Goal: Information Seeking & Learning: Learn about a topic

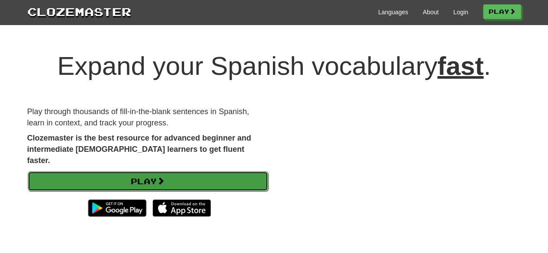
click at [115, 171] on link "Play" at bounding box center [148, 181] width 240 height 20
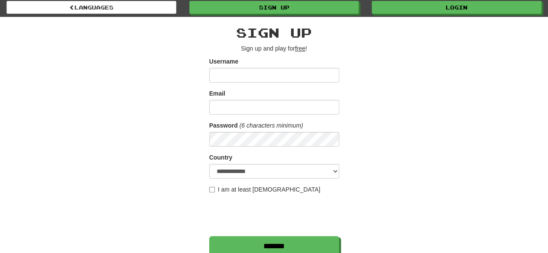
scroll to position [16, 0]
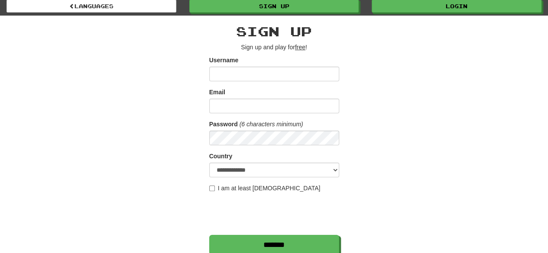
click at [241, 72] on input "Username" at bounding box center [274, 74] width 130 height 15
type input "**********"
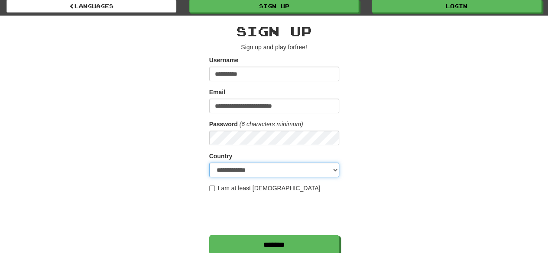
select select "**"
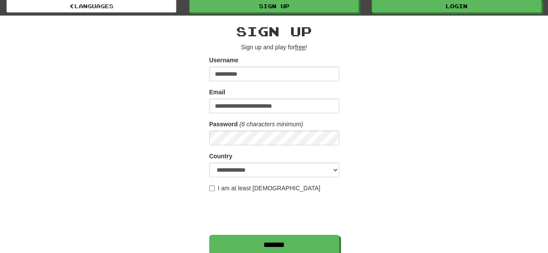
click at [387, 165] on div "**********" at bounding box center [274, 167] width 507 height 303
click at [220, 185] on label "I am at least 16 years old" at bounding box center [264, 188] width 111 height 9
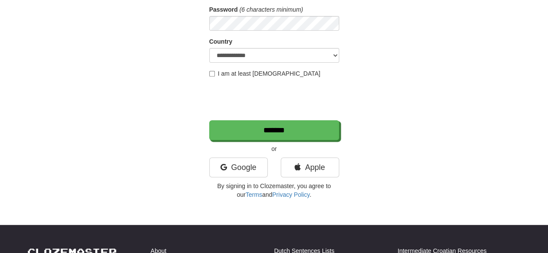
scroll to position [131, 0]
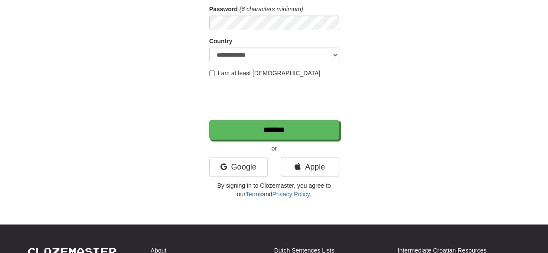
click at [274, 140] on div "**********" at bounding box center [274, 54] width 130 height 290
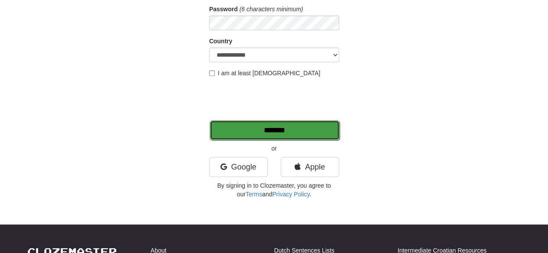
click at [277, 138] on input "*******" at bounding box center [275, 130] width 130 height 20
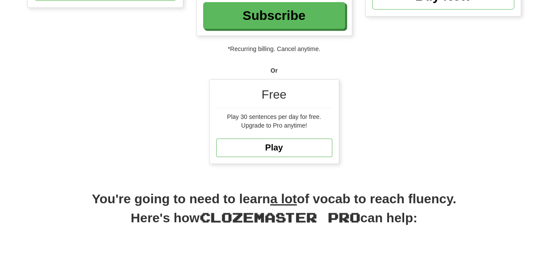
scroll to position [201, 0]
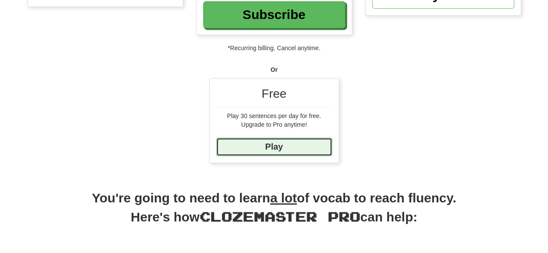
click at [285, 151] on link "Play" at bounding box center [274, 147] width 116 height 19
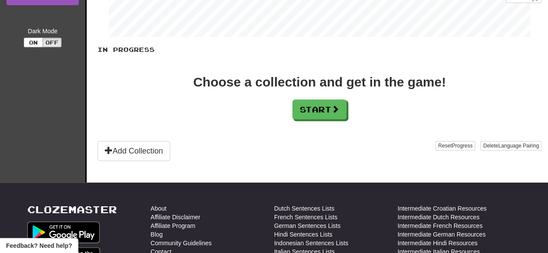
scroll to position [170, 0]
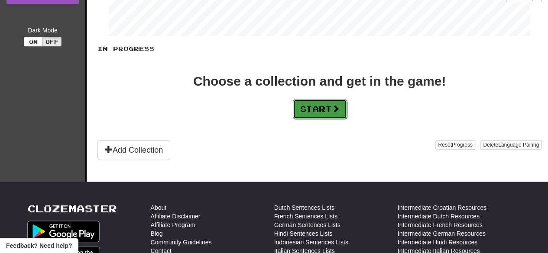
click at [322, 111] on button "Start" at bounding box center [320, 109] width 54 height 20
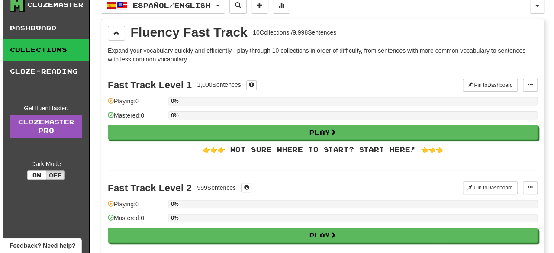
scroll to position [42, 0]
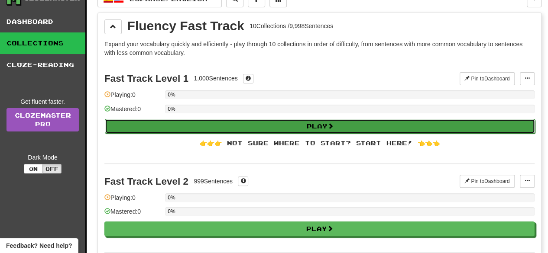
click at [303, 121] on button "Play" at bounding box center [320, 126] width 430 height 15
select select "**"
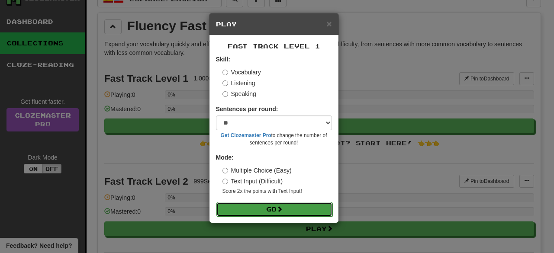
click at [261, 209] on button "Go" at bounding box center [274, 209] width 116 height 15
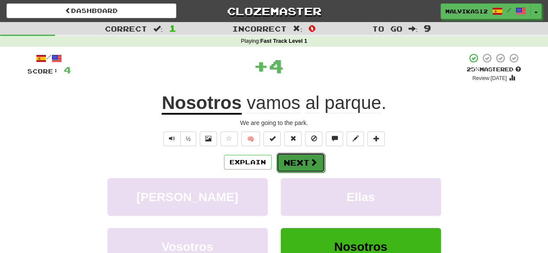
click at [299, 161] on button "Next" at bounding box center [300, 163] width 48 height 20
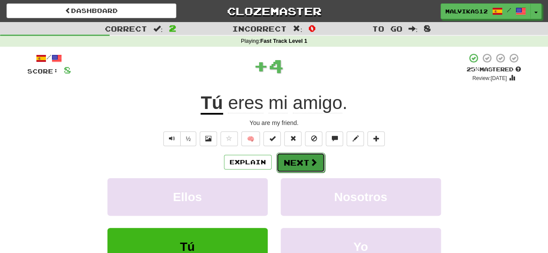
click at [306, 162] on button "Next" at bounding box center [300, 163] width 48 height 20
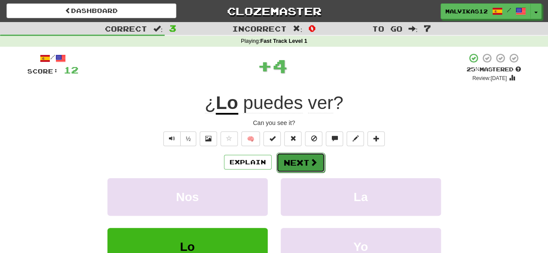
click at [302, 158] on button "Next" at bounding box center [300, 163] width 48 height 20
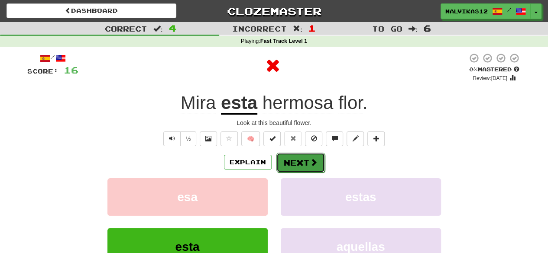
click at [308, 156] on button "Next" at bounding box center [300, 163] width 48 height 20
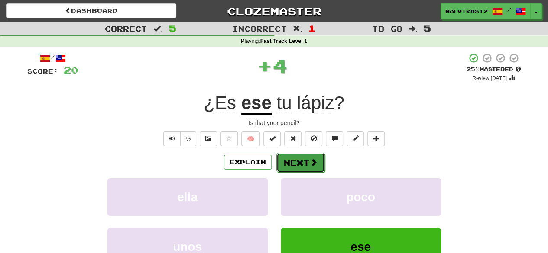
click at [299, 170] on button "Next" at bounding box center [300, 163] width 48 height 20
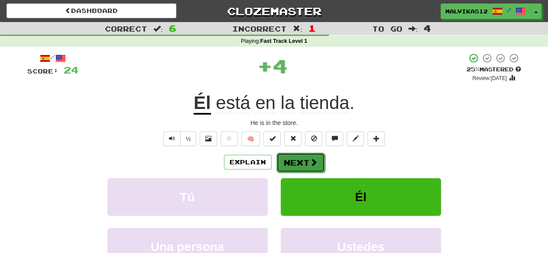
click at [297, 163] on button "Next" at bounding box center [300, 163] width 48 height 20
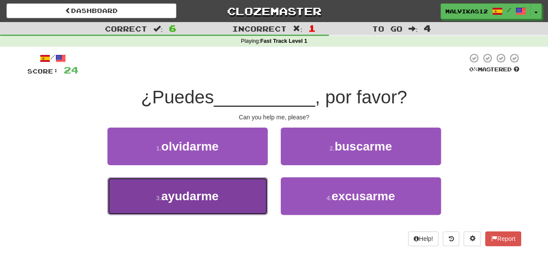
click at [248, 197] on button "3 . ayudarme" at bounding box center [187, 197] width 160 height 38
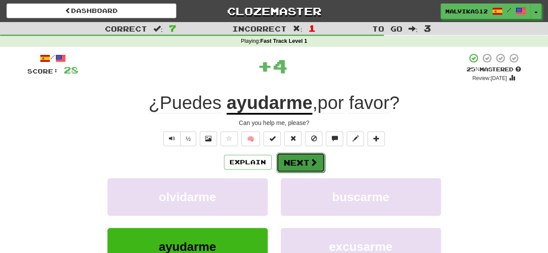
click at [297, 159] on button "Next" at bounding box center [300, 163] width 48 height 20
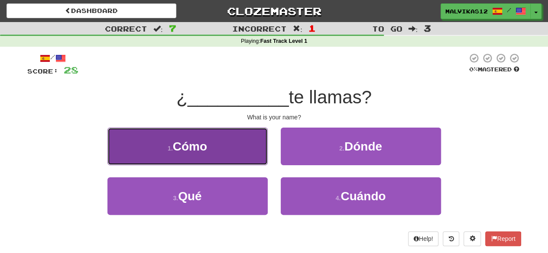
click at [247, 152] on button "1 . Cómo" at bounding box center [187, 147] width 160 height 38
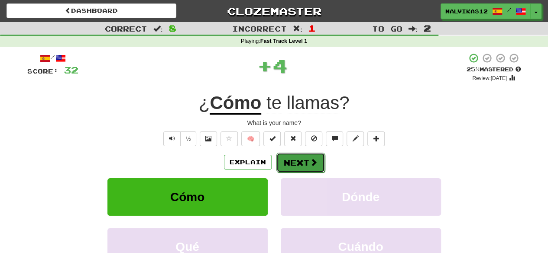
click at [294, 163] on button "Next" at bounding box center [300, 163] width 48 height 20
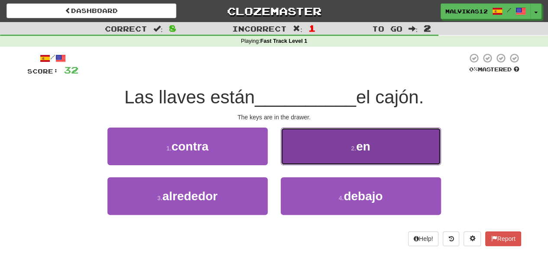
click at [301, 144] on button "2 . en" at bounding box center [361, 147] width 160 height 38
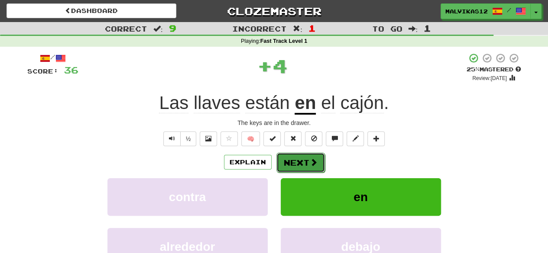
click at [297, 155] on button "Next" at bounding box center [300, 163] width 48 height 20
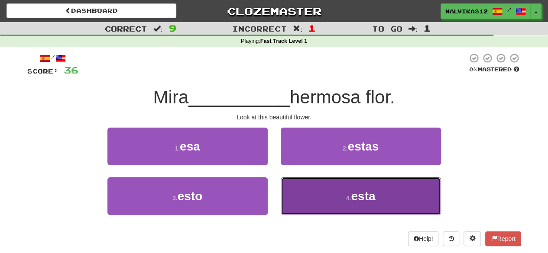
click at [320, 192] on button "4 . esta" at bounding box center [361, 197] width 160 height 38
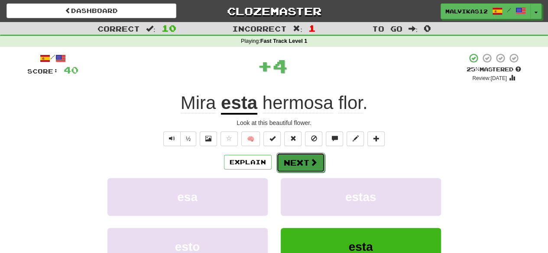
click at [317, 167] on button "Next" at bounding box center [300, 163] width 48 height 20
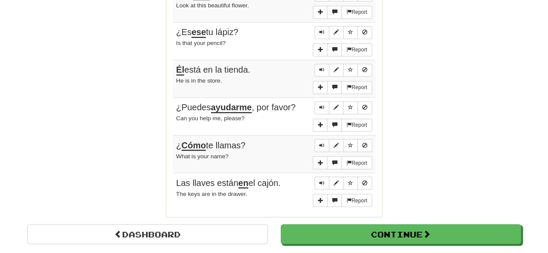
scroll to position [683, 0]
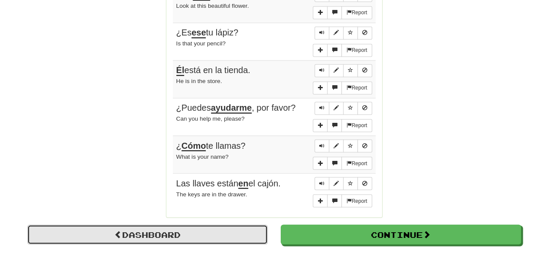
click at [200, 230] on link "Dashboard" at bounding box center [147, 235] width 240 height 20
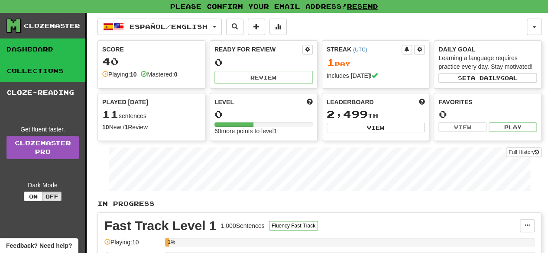
click at [48, 62] on link "Collections" at bounding box center [42, 71] width 85 height 22
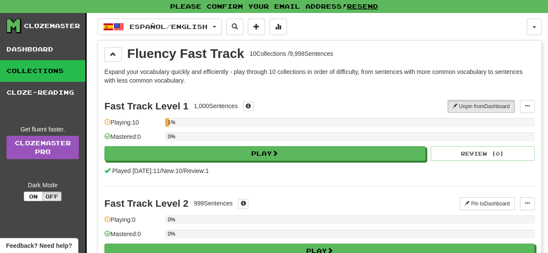
scroll to position [70, 0]
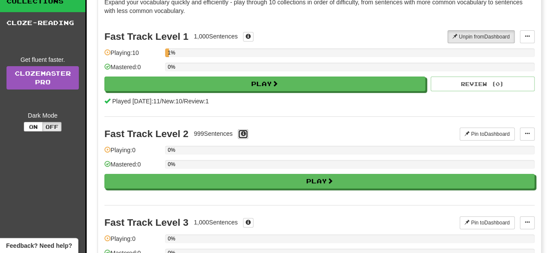
click at [245, 131] on span at bounding box center [242, 133] width 5 height 5
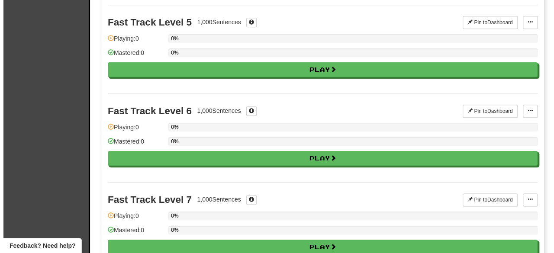
scroll to position [450, 0]
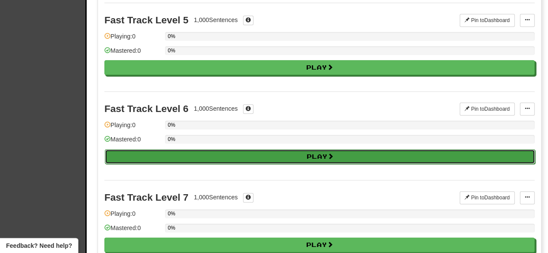
click at [269, 149] on button "Play" at bounding box center [320, 156] width 430 height 15
select select "**"
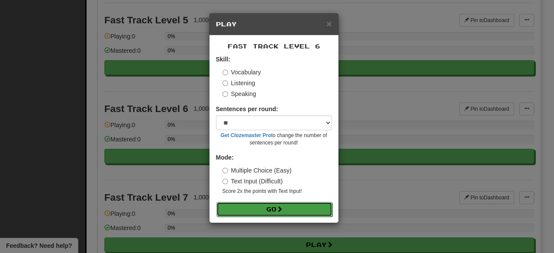
click at [271, 206] on button "Go" at bounding box center [274, 209] width 116 height 15
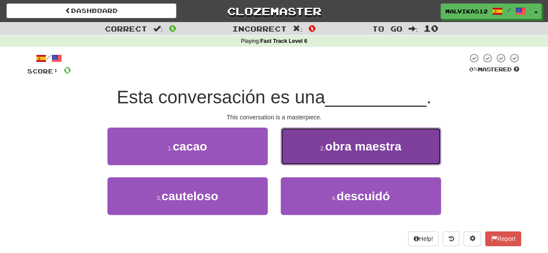
click at [338, 149] on span "obra maestra" at bounding box center [363, 146] width 76 height 13
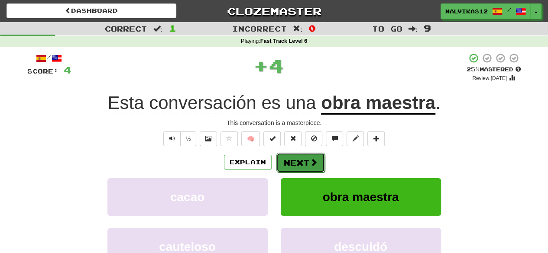
click at [310, 160] on span at bounding box center [314, 162] width 8 height 8
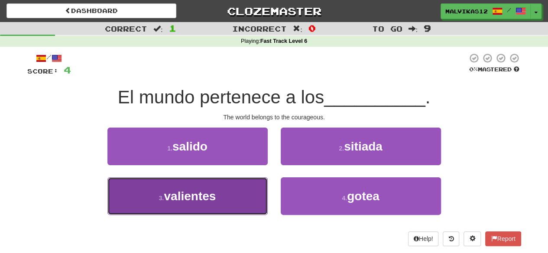
click at [228, 194] on button "3 . valientes" at bounding box center [187, 197] width 160 height 38
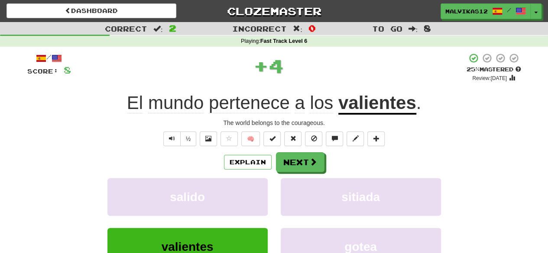
click at [292, 172] on div "Explain Next salido sitiada valientes gotea Learn more: salido sitiada valiente…" at bounding box center [274, 221] width 494 height 139
click at [295, 163] on button "Next" at bounding box center [300, 163] width 48 height 20
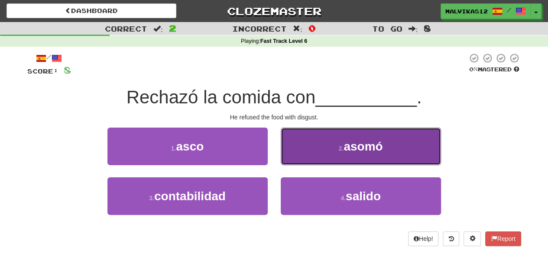
click at [298, 143] on button "2 . asomó" at bounding box center [361, 147] width 160 height 38
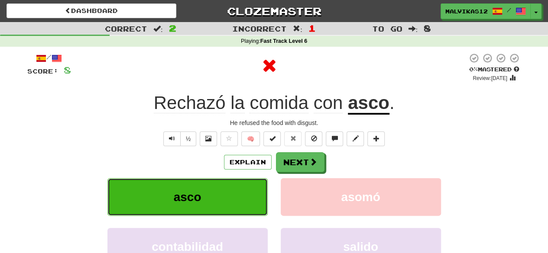
click at [181, 205] on button "asco" at bounding box center [187, 197] width 160 height 38
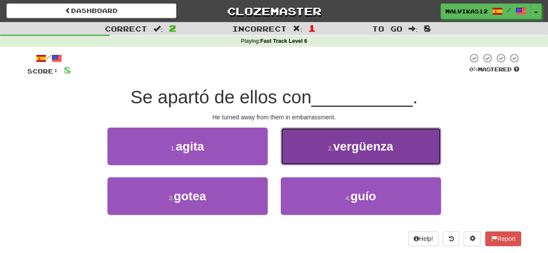
click at [307, 145] on button "2 . vergüenza" at bounding box center [361, 147] width 160 height 38
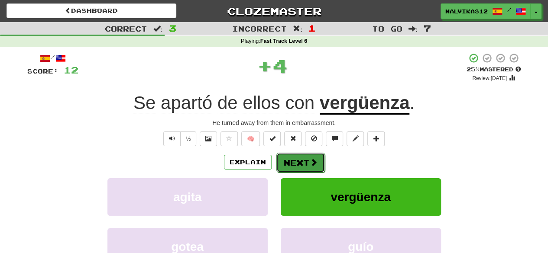
click at [302, 167] on button "Next" at bounding box center [300, 163] width 48 height 20
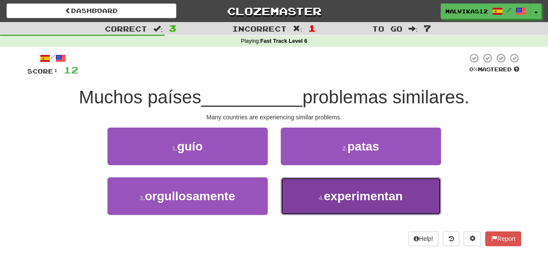
click at [286, 198] on button "4 . experimentan" at bounding box center [361, 197] width 160 height 38
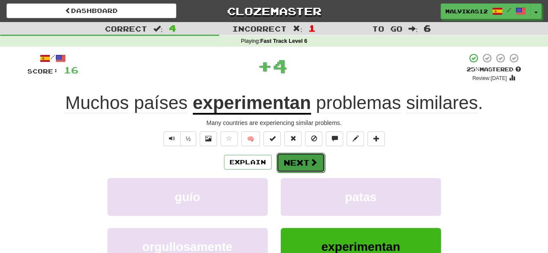
click at [298, 165] on button "Next" at bounding box center [300, 163] width 48 height 20
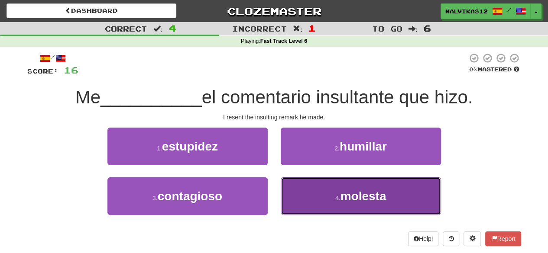
click at [292, 196] on button "4 . molesta" at bounding box center [361, 197] width 160 height 38
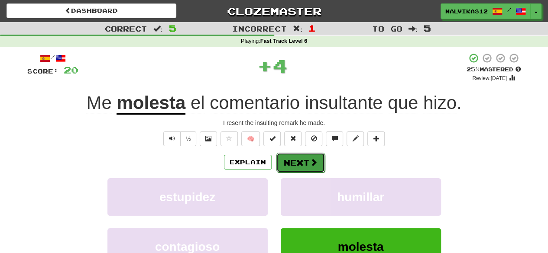
click at [293, 158] on button "Next" at bounding box center [300, 163] width 48 height 20
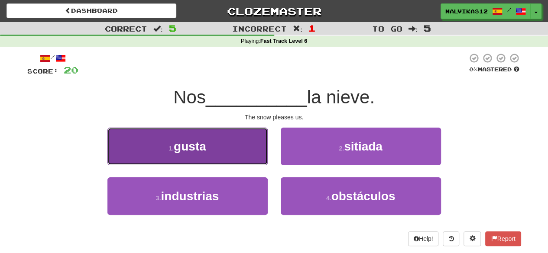
click at [237, 157] on button "1 . gusta" at bounding box center [187, 147] width 160 height 38
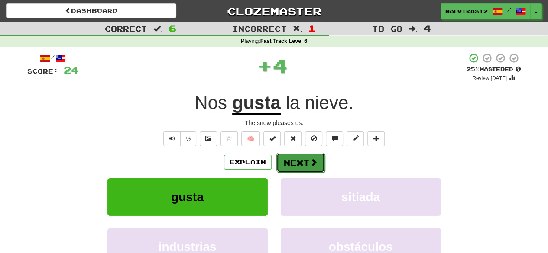
click at [310, 158] on span at bounding box center [314, 162] width 8 height 8
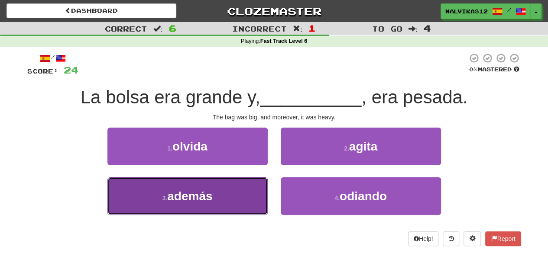
click at [239, 181] on button "3 . además" at bounding box center [187, 197] width 160 height 38
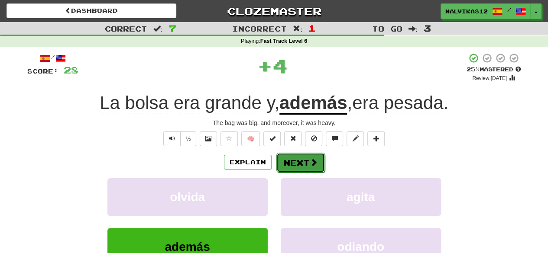
click at [286, 170] on button "Next" at bounding box center [300, 163] width 48 height 20
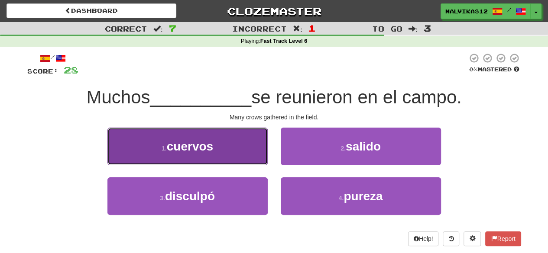
click at [203, 136] on button "1 . cuervos" at bounding box center [187, 147] width 160 height 38
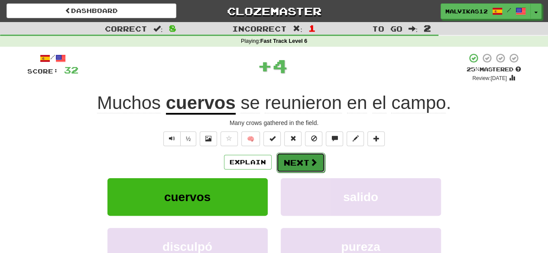
click at [313, 165] on span at bounding box center [314, 162] width 8 height 8
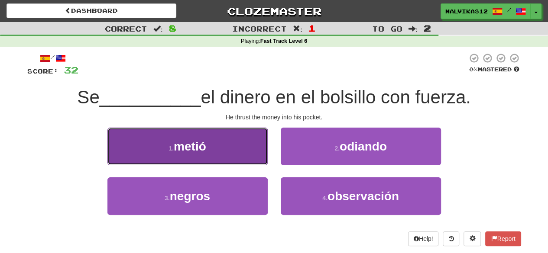
click at [235, 150] on button "1 . metió" at bounding box center [187, 147] width 160 height 38
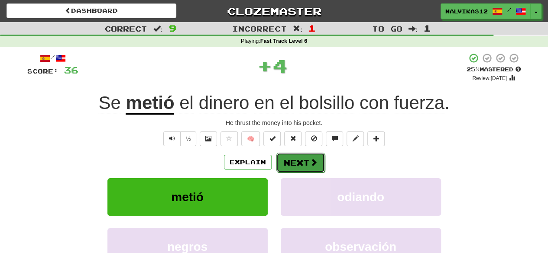
click at [304, 160] on button "Next" at bounding box center [300, 163] width 48 height 20
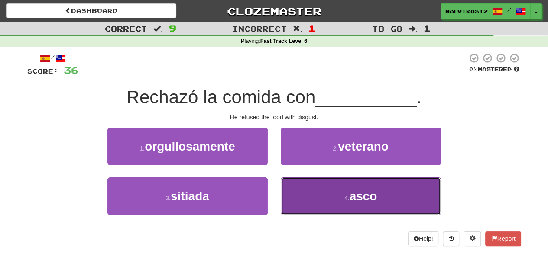
click at [322, 207] on button "4 . asco" at bounding box center [361, 197] width 160 height 38
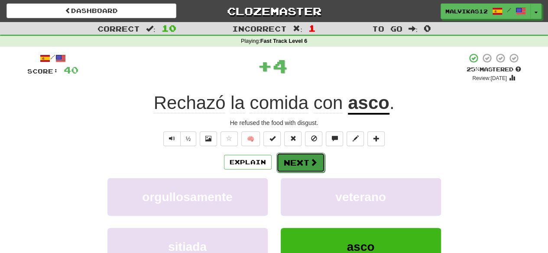
click at [305, 168] on button "Next" at bounding box center [300, 163] width 48 height 20
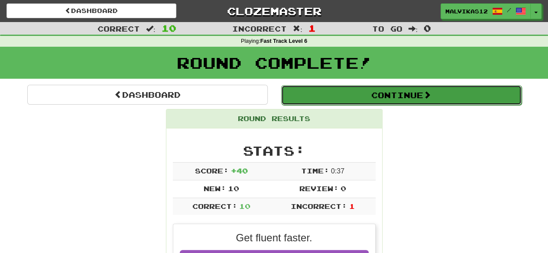
click at [394, 99] on button "Continue" at bounding box center [401, 95] width 240 height 20
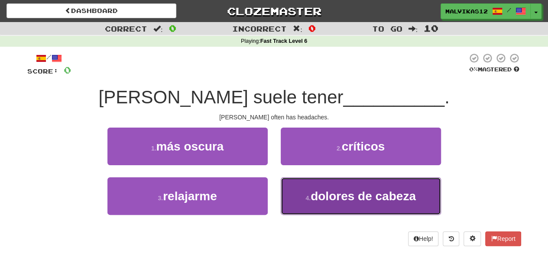
click at [316, 183] on button "4 . dolores de cabeza" at bounding box center [361, 197] width 160 height 38
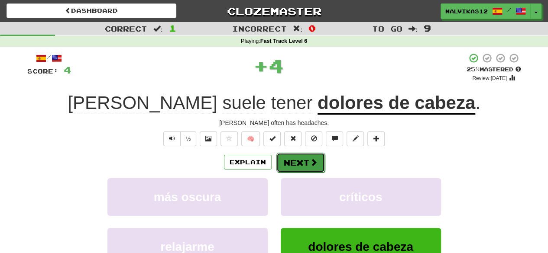
click at [307, 165] on button "Next" at bounding box center [300, 163] width 48 height 20
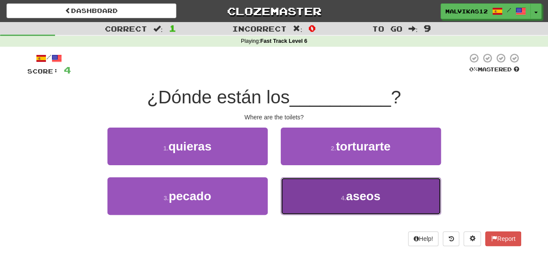
click at [291, 203] on button "4 . aseos" at bounding box center [361, 197] width 160 height 38
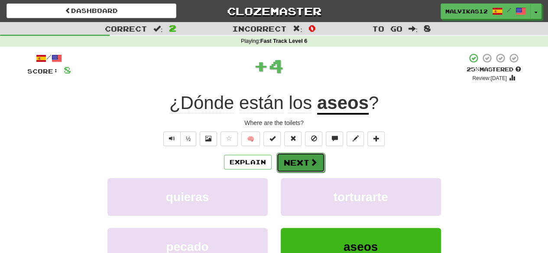
click at [317, 163] on button "Next" at bounding box center [300, 163] width 48 height 20
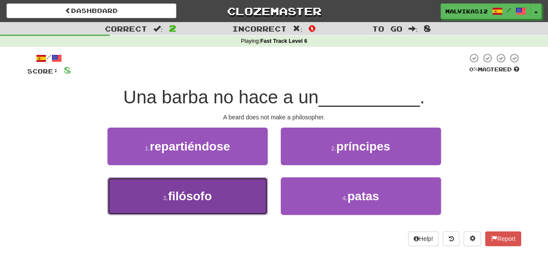
click at [232, 189] on button "3 . filósofo" at bounding box center [187, 197] width 160 height 38
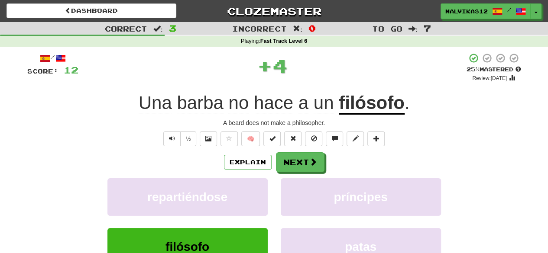
click at [282, 174] on div "Explain Next repartiéndose príncipes filósofo patas Learn more: repartiéndose p…" at bounding box center [274, 221] width 494 height 139
click at [288, 166] on button "Next" at bounding box center [300, 163] width 48 height 20
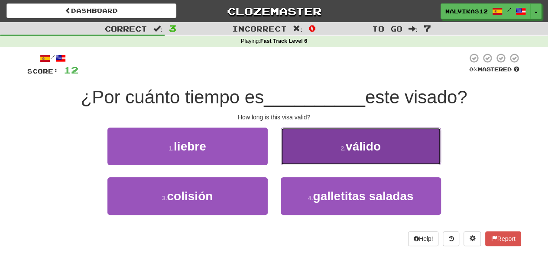
click at [308, 158] on button "2 . válido" at bounding box center [361, 147] width 160 height 38
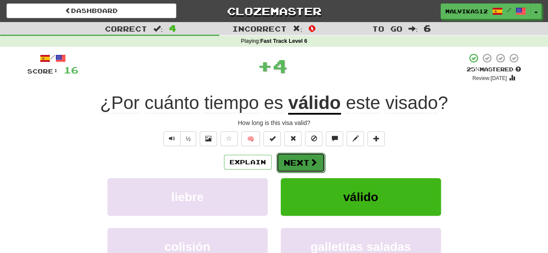
click at [291, 171] on button "Next" at bounding box center [300, 163] width 48 height 20
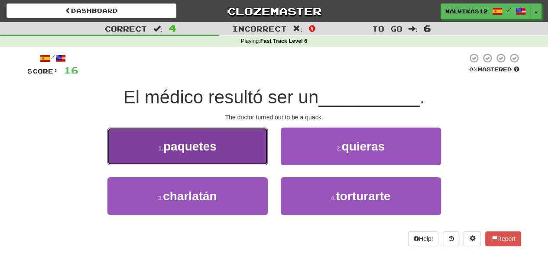
click at [265, 152] on button "1 . paquetes" at bounding box center [187, 147] width 160 height 38
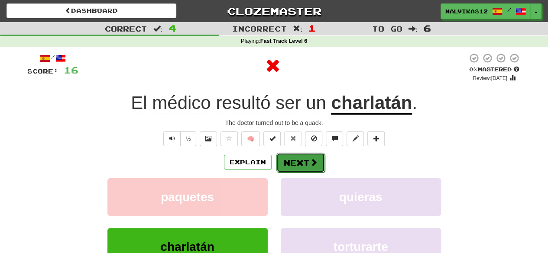
click at [295, 169] on button "Next" at bounding box center [300, 163] width 48 height 20
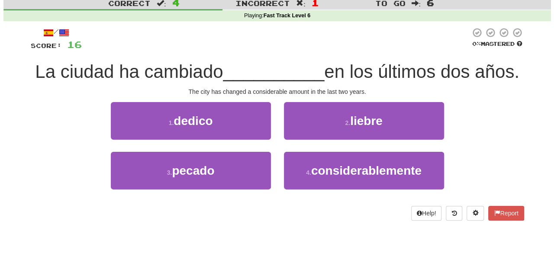
scroll to position [26, 0]
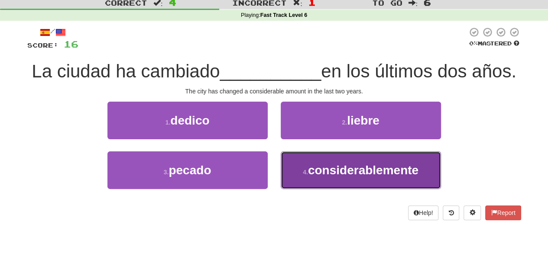
click at [299, 184] on button "4 . considerablemente" at bounding box center [361, 171] width 160 height 38
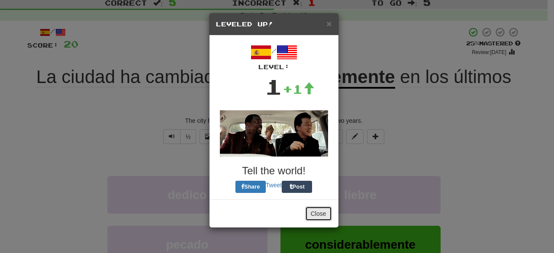
click at [308, 210] on button "Close" at bounding box center [318, 214] width 27 height 15
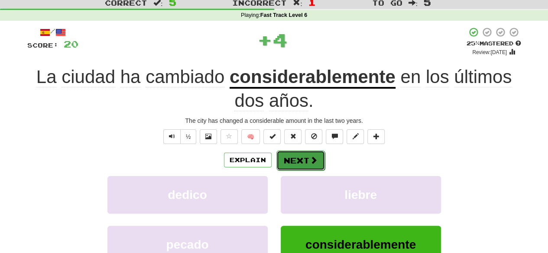
click at [296, 157] on button "Next" at bounding box center [300, 161] width 48 height 20
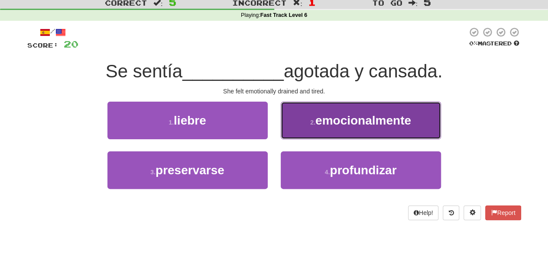
click at [294, 103] on button "2 . emocionalmente" at bounding box center [361, 121] width 160 height 38
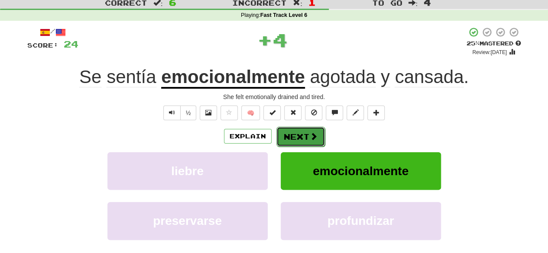
click at [292, 127] on button "Next" at bounding box center [300, 137] width 48 height 20
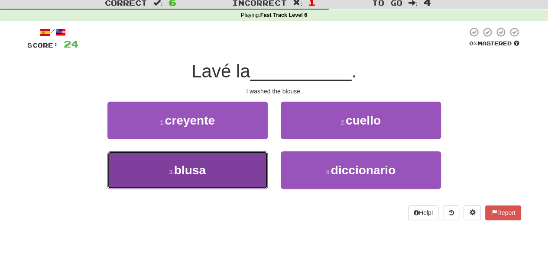
click at [236, 181] on button "3 . blusa" at bounding box center [187, 171] width 160 height 38
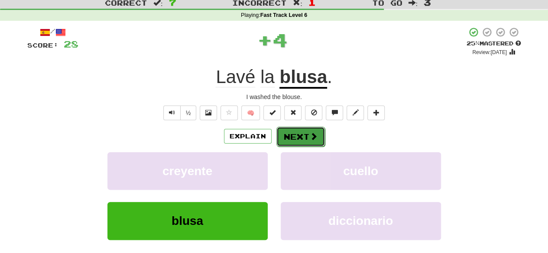
click at [285, 142] on button "Next" at bounding box center [300, 137] width 48 height 20
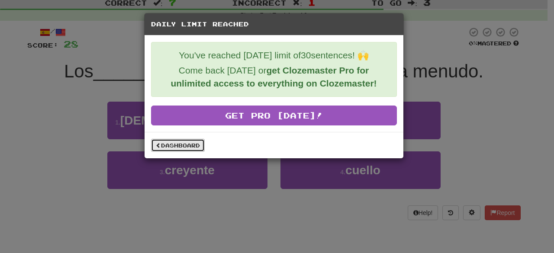
click at [195, 141] on link "Dashboard" at bounding box center [178, 145] width 54 height 13
